Goal: Check status

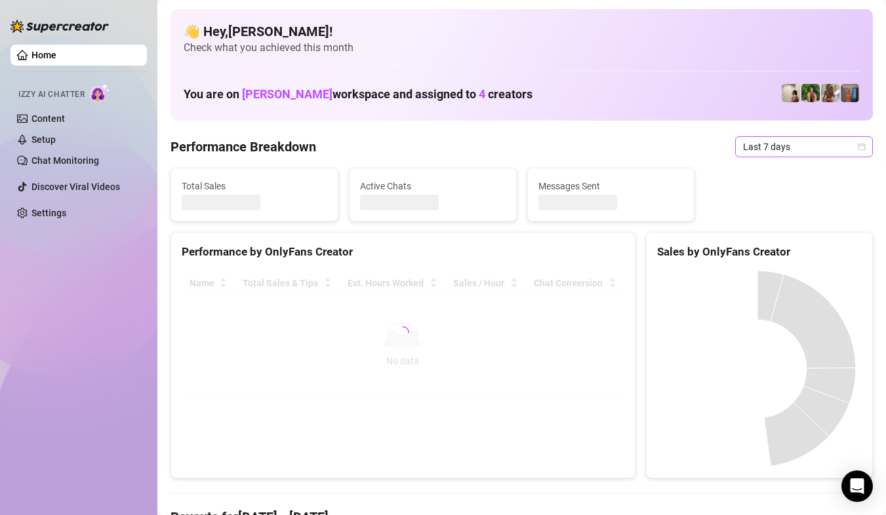
click at [827, 154] on span "Last 7 days" at bounding box center [804, 147] width 122 height 20
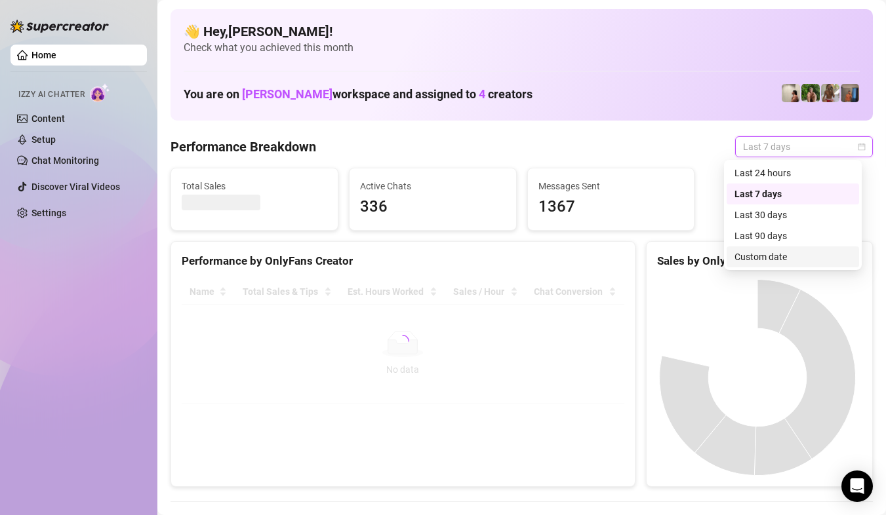
click at [780, 256] on div "Custom date" at bounding box center [792, 257] width 117 height 14
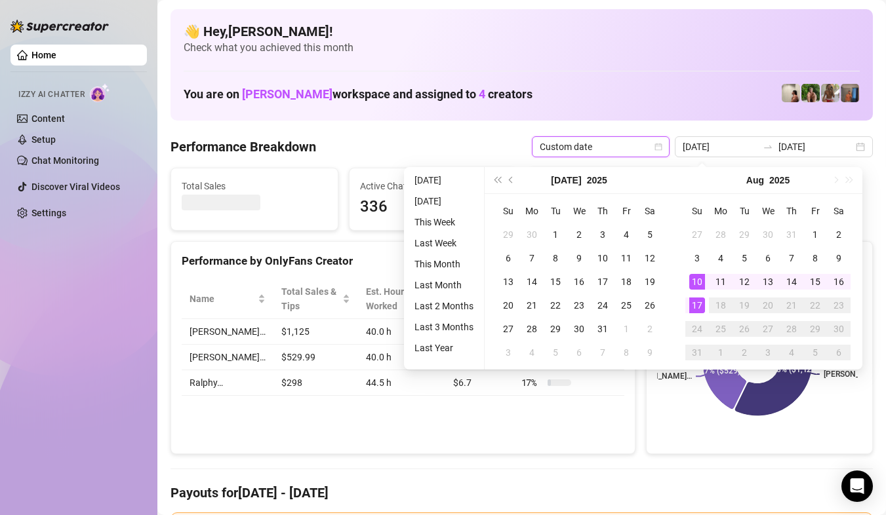
click at [702, 304] on div "17" at bounding box center [697, 306] width 16 height 16
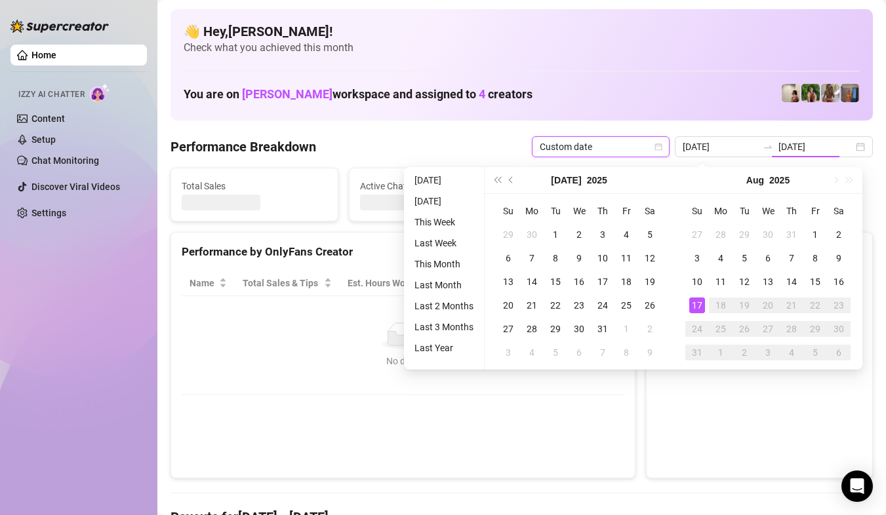
type input "[DATE]"
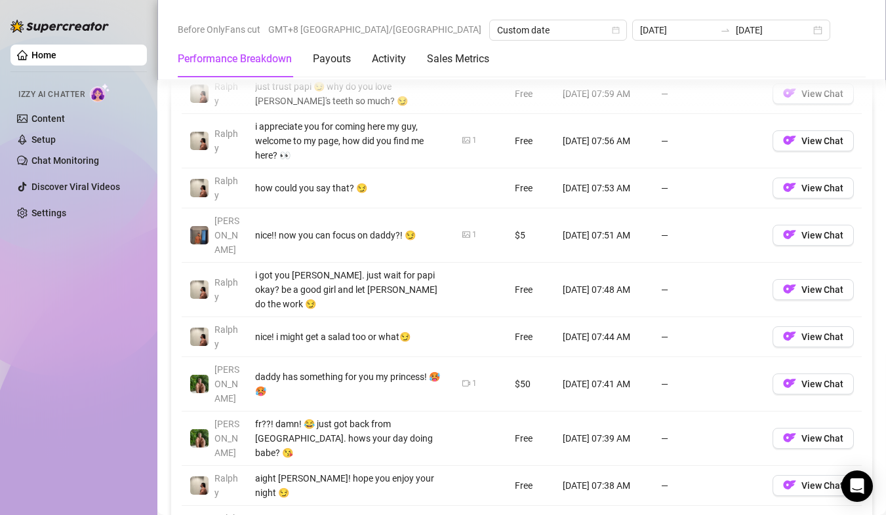
scroll to position [1639, 0]
